Goal: Transaction & Acquisition: Purchase product/service

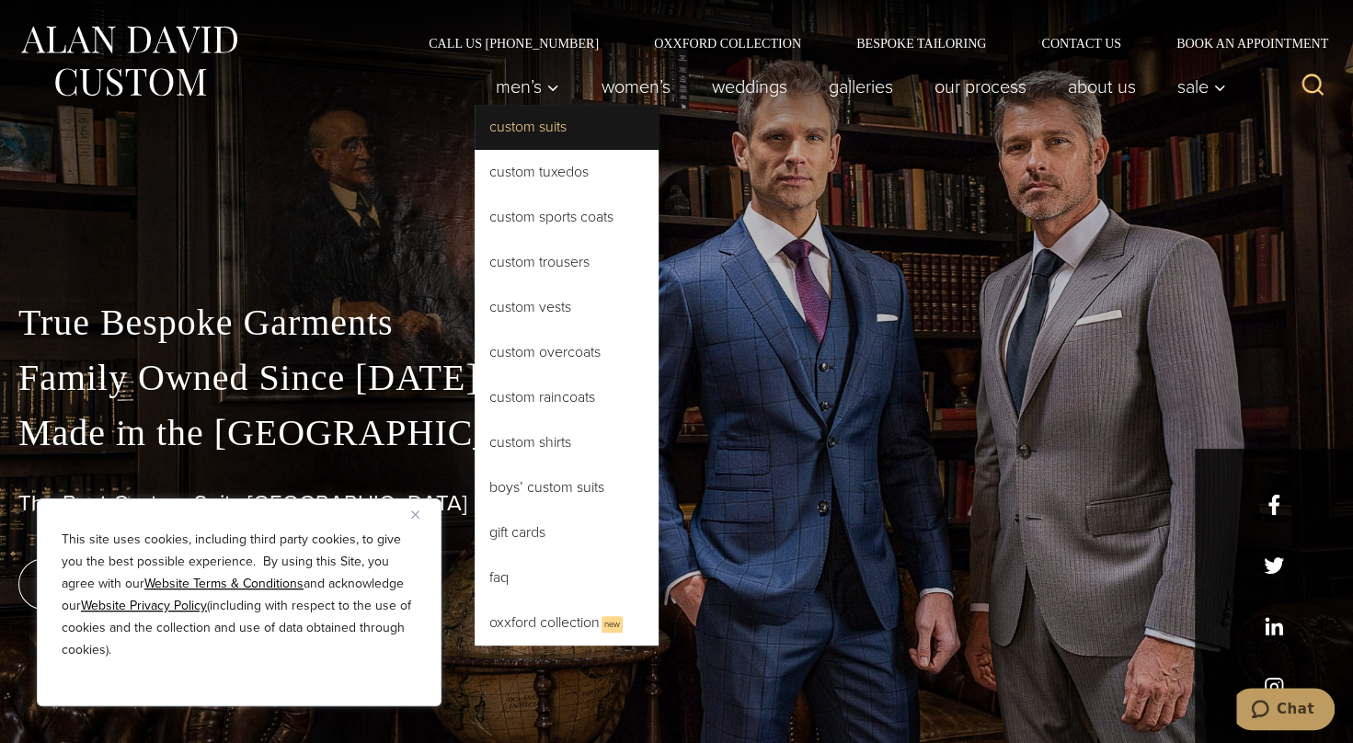
click at [509, 132] on link "Custom Suits" at bounding box center [567, 127] width 184 height 44
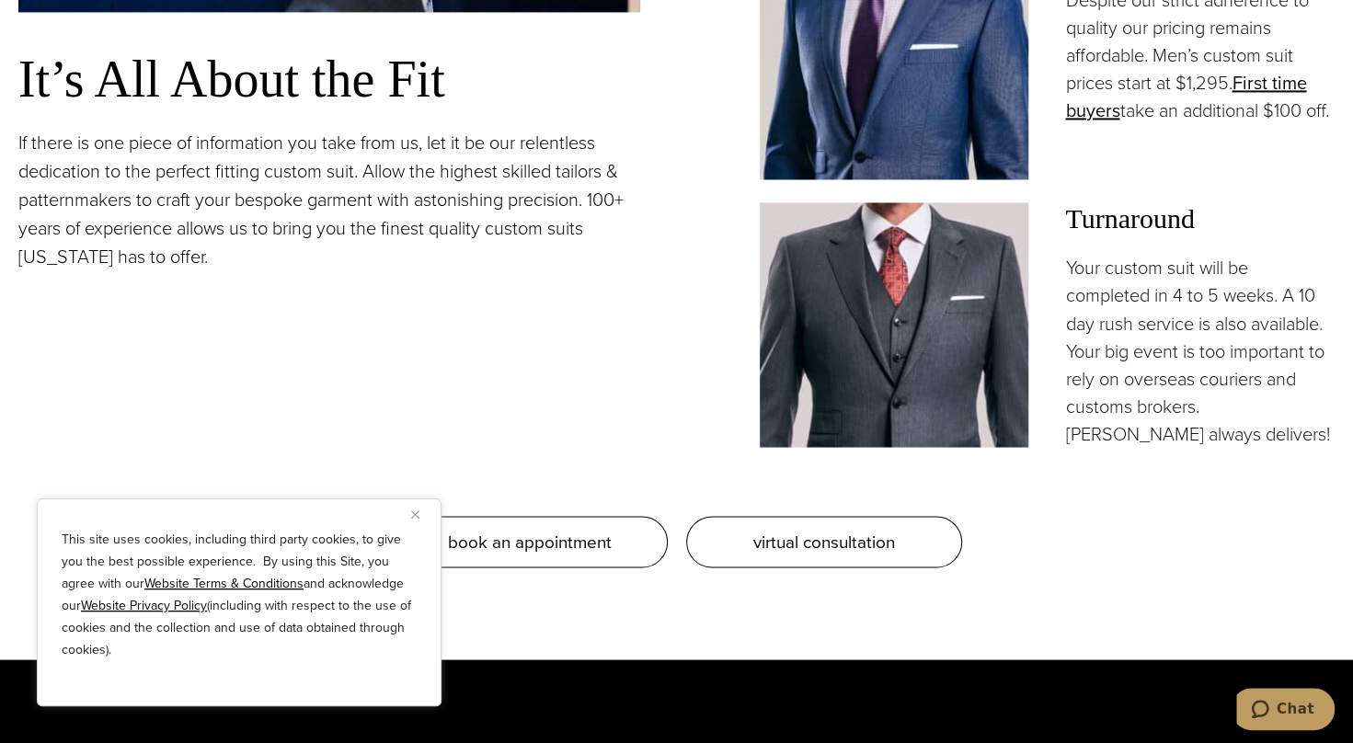
scroll to position [1698, 0]
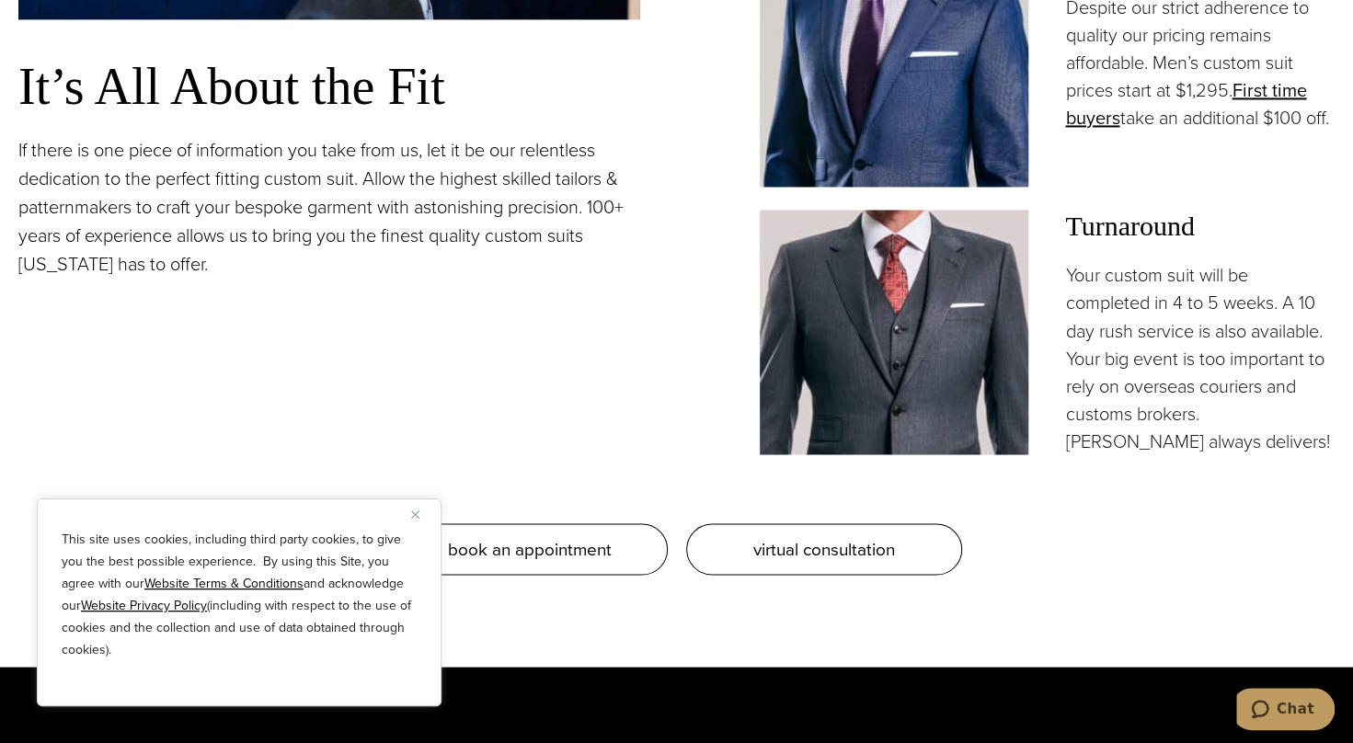
click at [416, 508] on button "Close" at bounding box center [422, 514] width 22 height 22
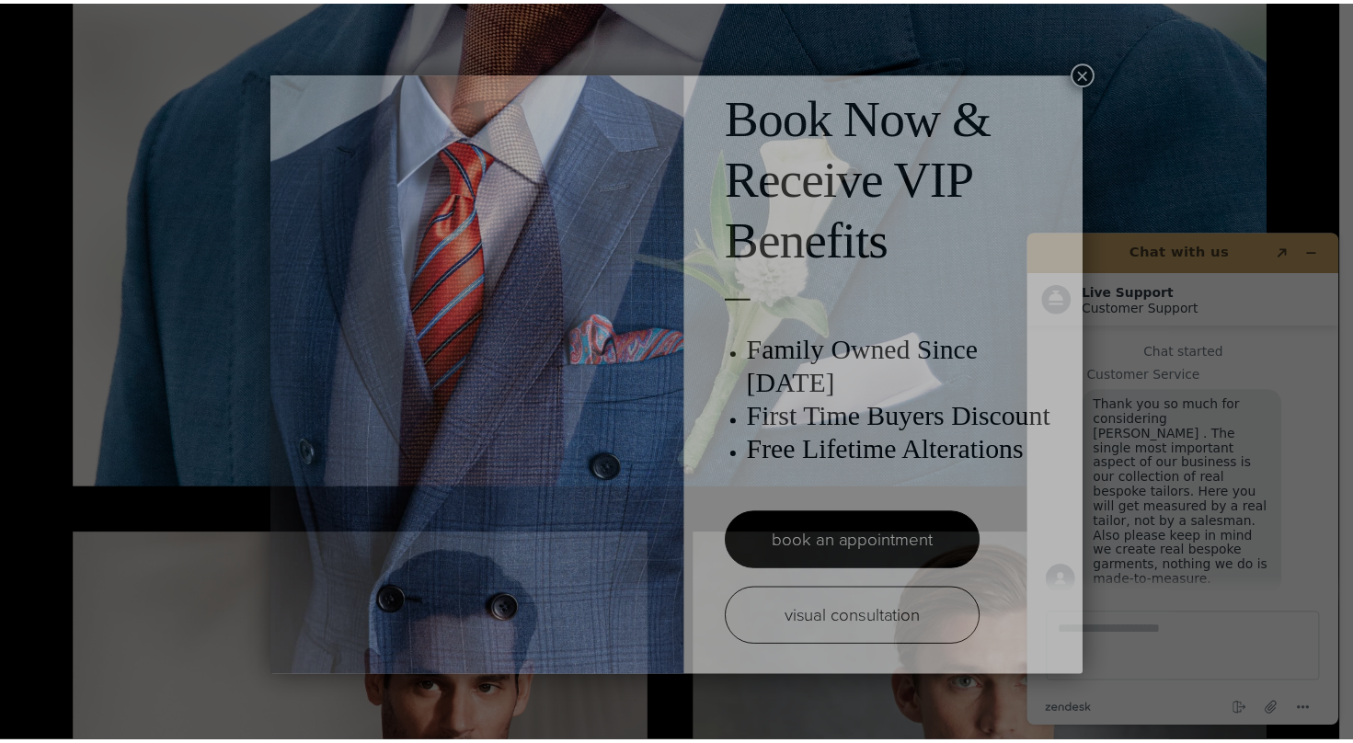
scroll to position [0, 0]
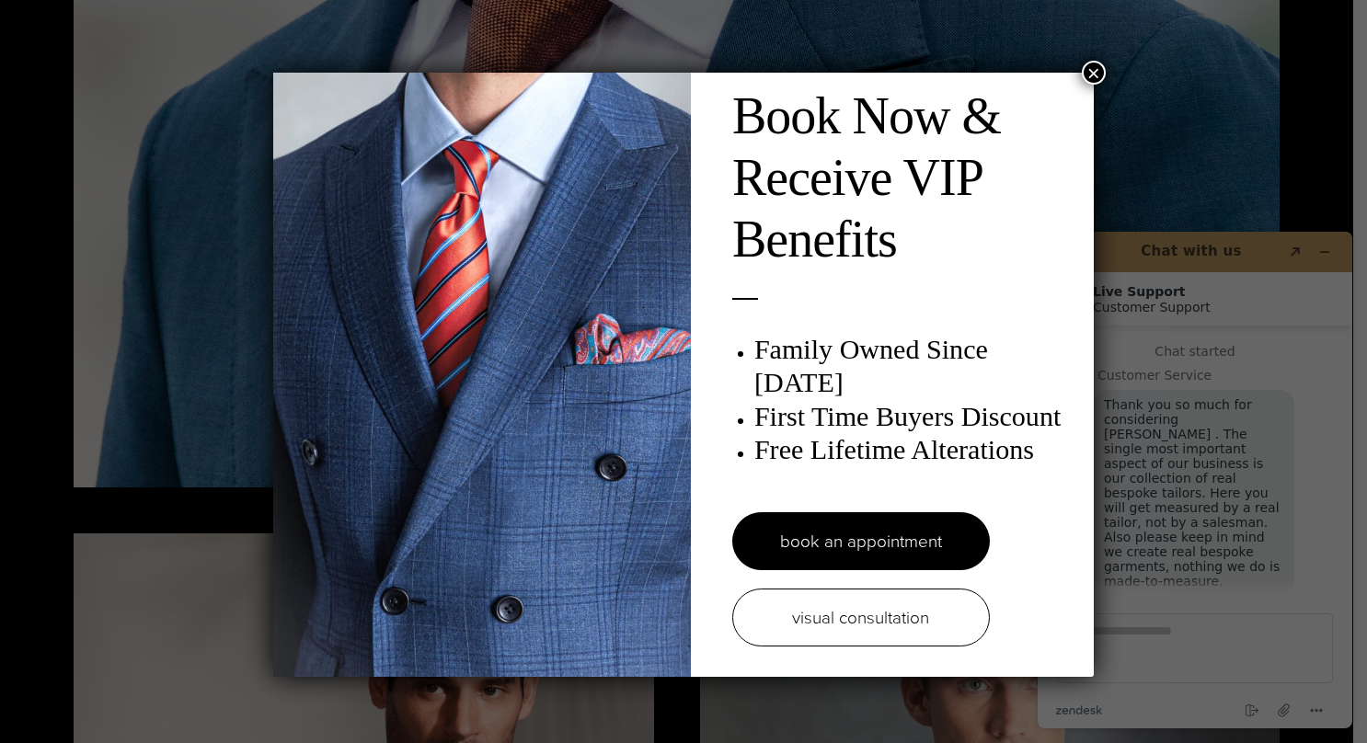
click at [1089, 66] on button "×" at bounding box center [1094, 73] width 24 height 24
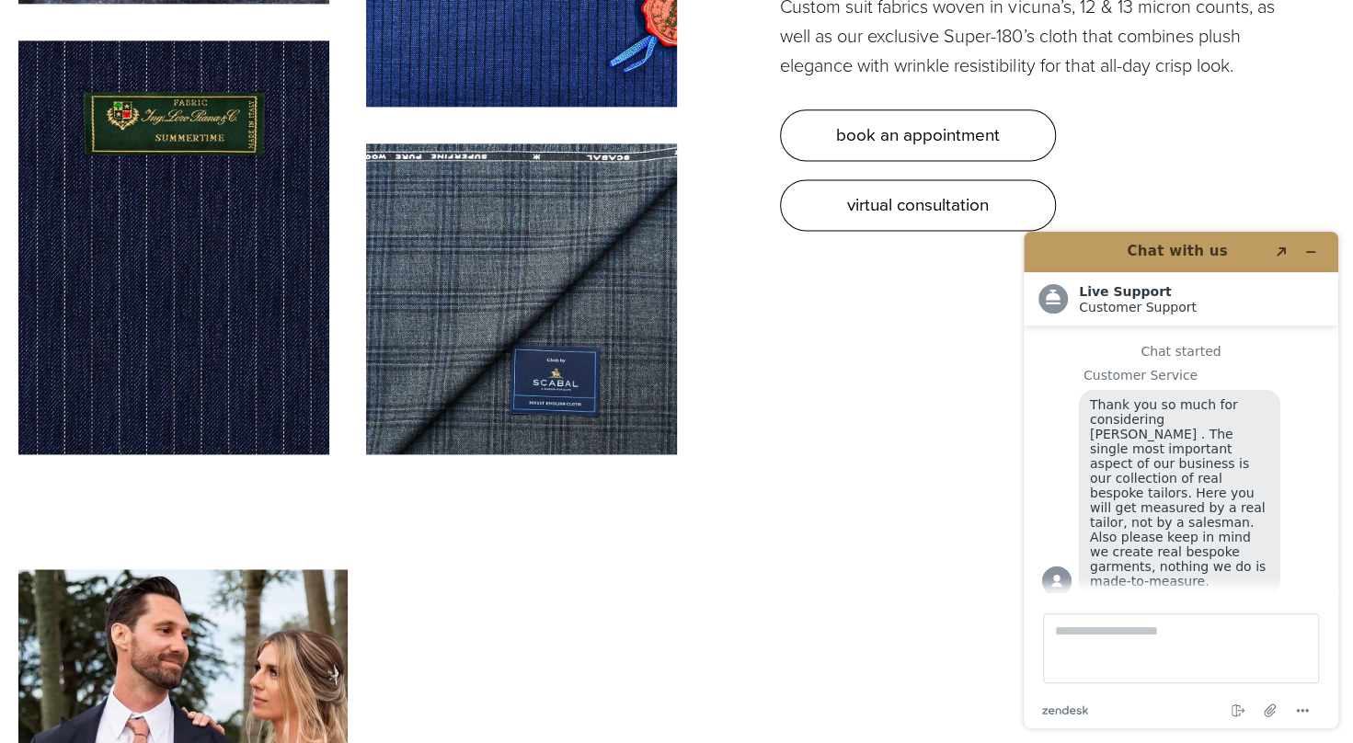
scroll to position [5468, 0]
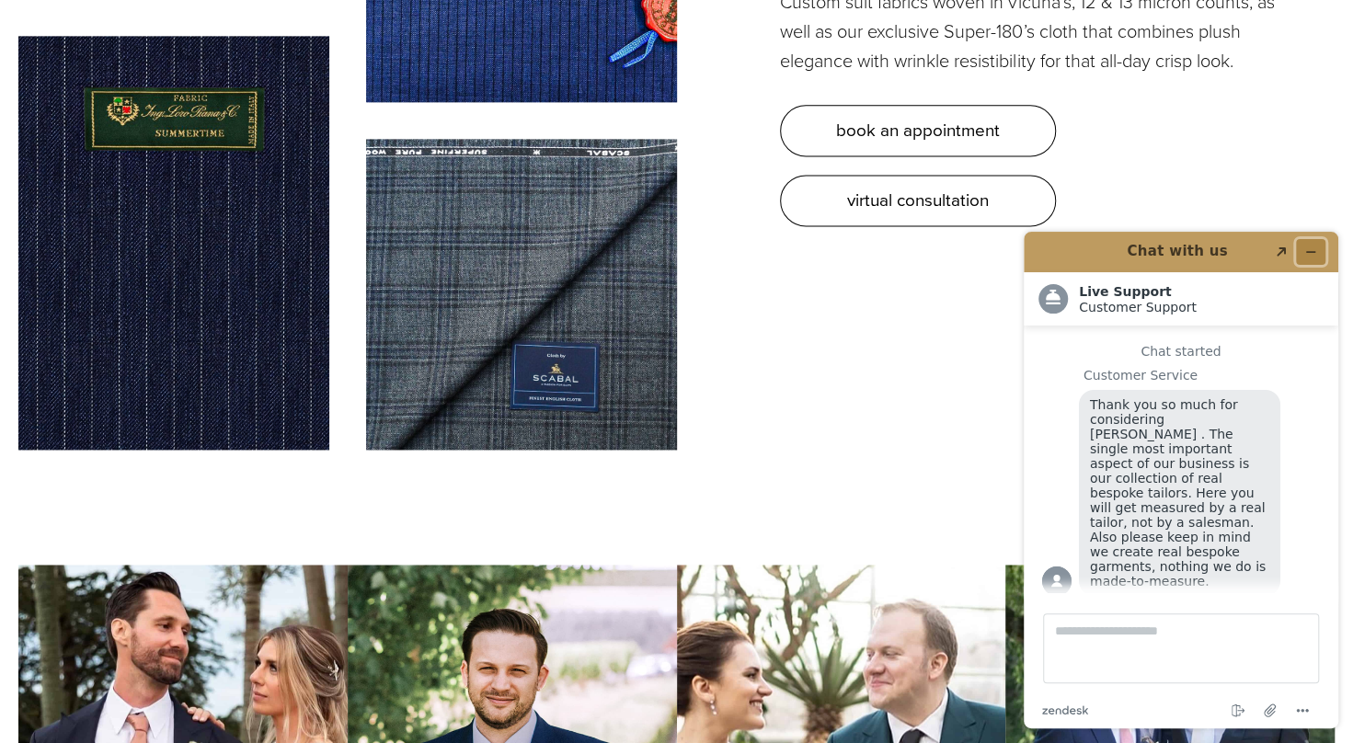
click at [1309, 247] on icon "Minimize widget" at bounding box center [1310, 252] width 13 height 13
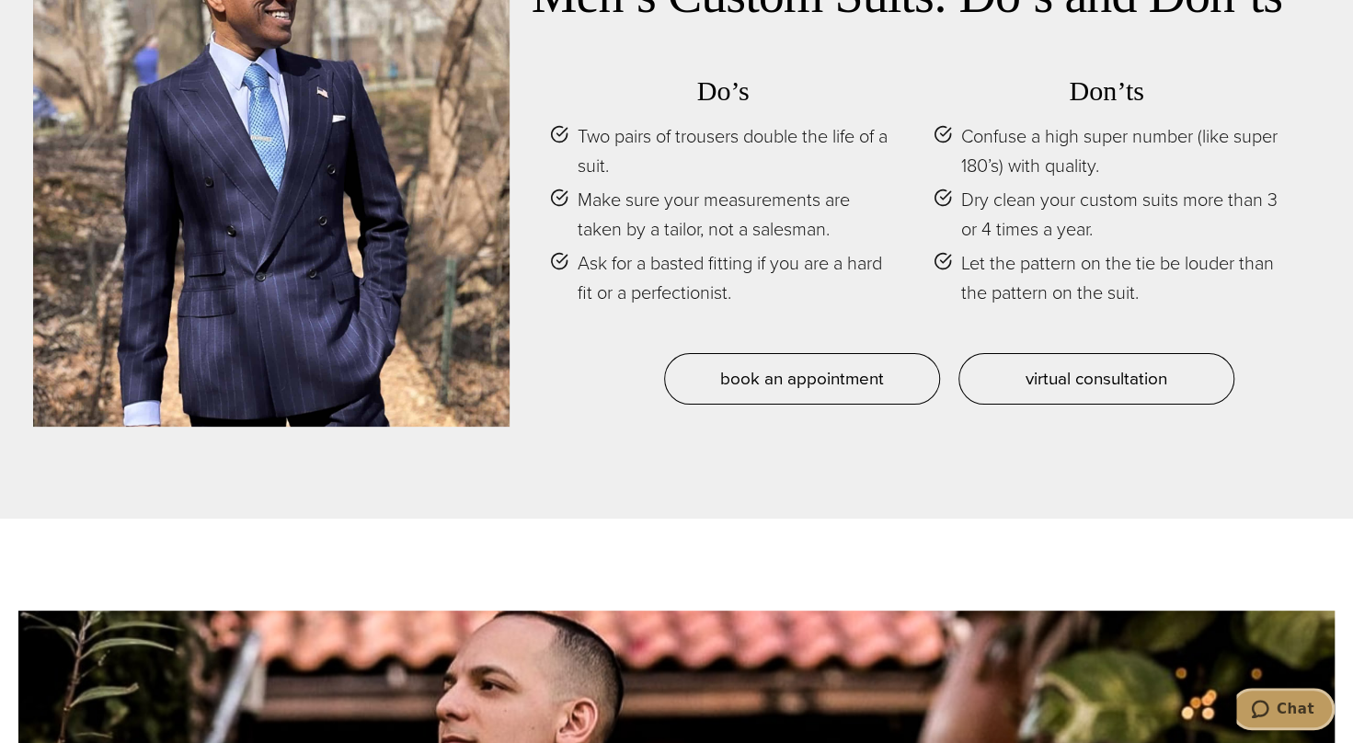
scroll to position [8194, 0]
